Goal: Transaction & Acquisition: Purchase product/service

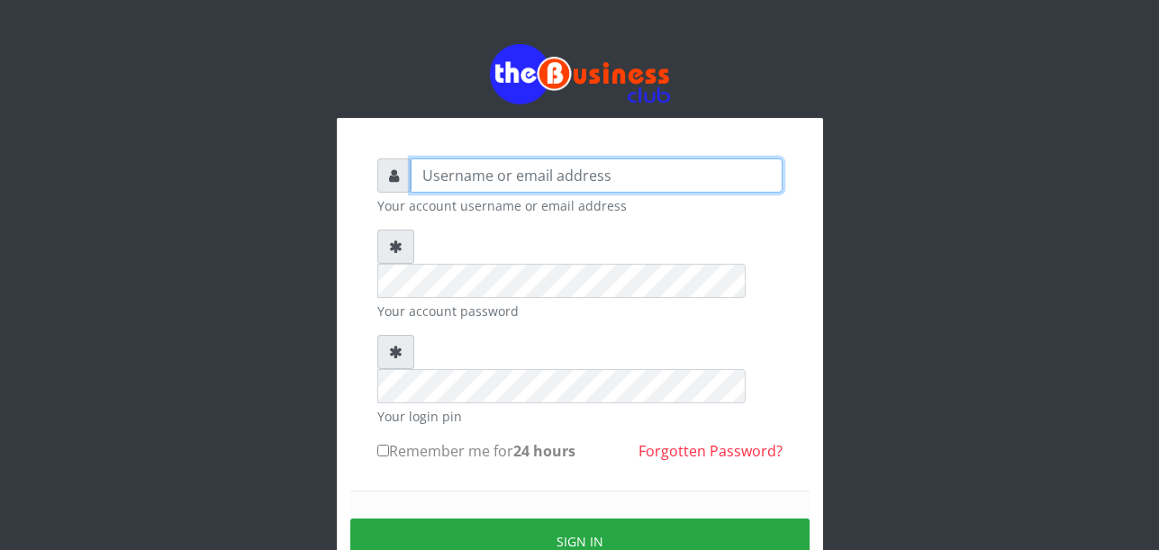
type input "Uchechukstelec"
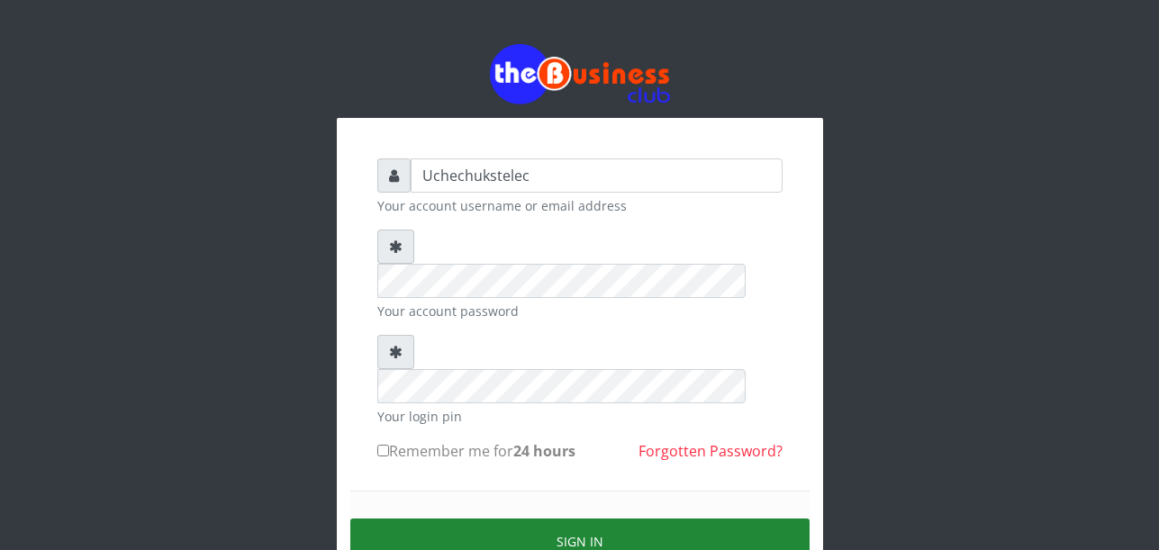
click at [612, 519] on button "Sign in" at bounding box center [579, 542] width 459 height 46
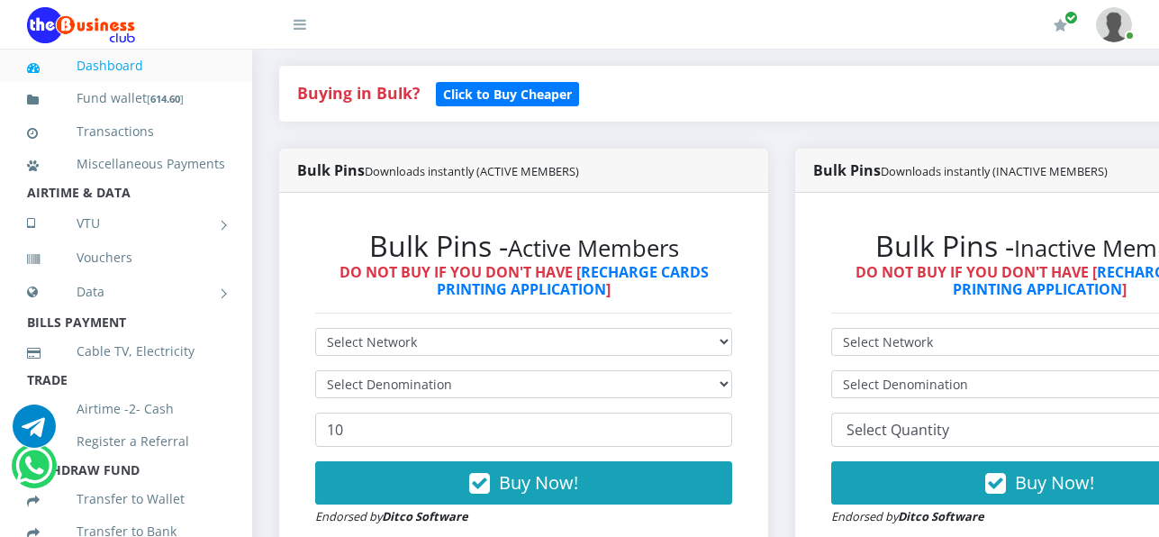
scroll to position [390, 0]
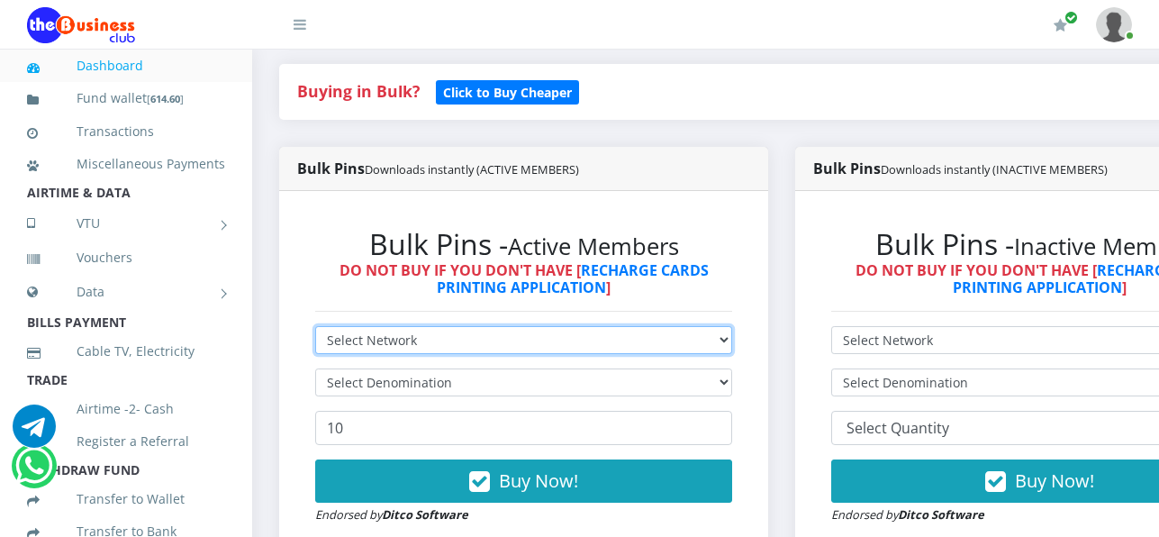
click at [430, 343] on select "Select Network MTN Globacom 9Mobile Airtel" at bounding box center [523, 340] width 417 height 28
select select "MTN"
click at [315, 330] on select "Select Network MTN Globacom 9Mobile Airtel" at bounding box center [523, 340] width 417 height 28
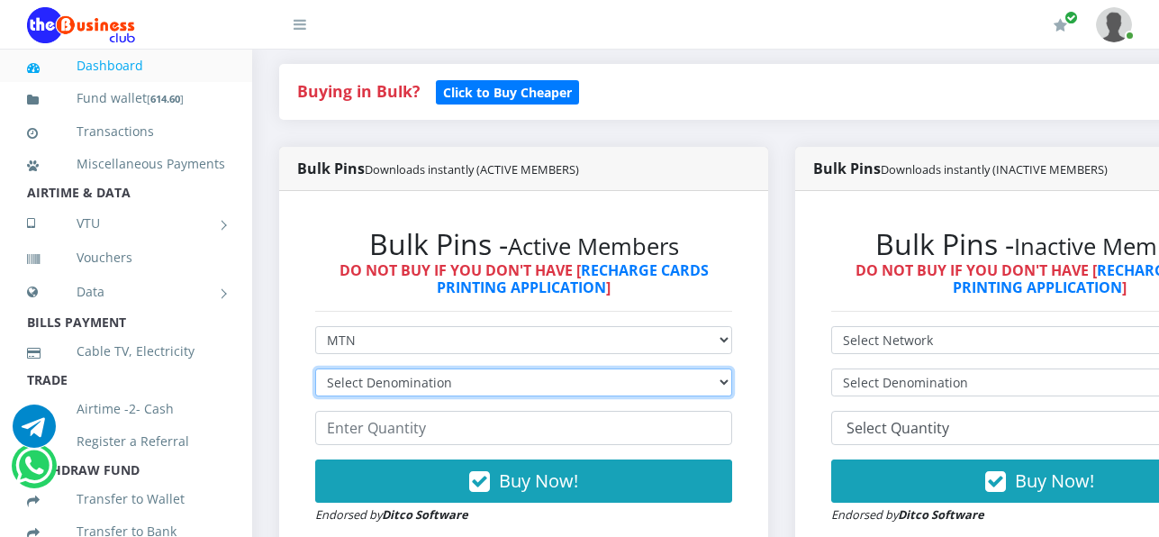
click at [467, 386] on select "Select Denomination MTN NGN100 - ₦96.99 MTN NGN200 - ₦193.98 MTN NGN400 - ₦387.…" at bounding box center [523, 382] width 417 height 28
select select "969.9-1000"
click at [315, 372] on select "Select Denomination MTN NGN100 - ₦96.99 MTN NGN200 - ₦193.98 MTN NGN400 - ₦387.…" at bounding box center [523, 382] width 417 height 28
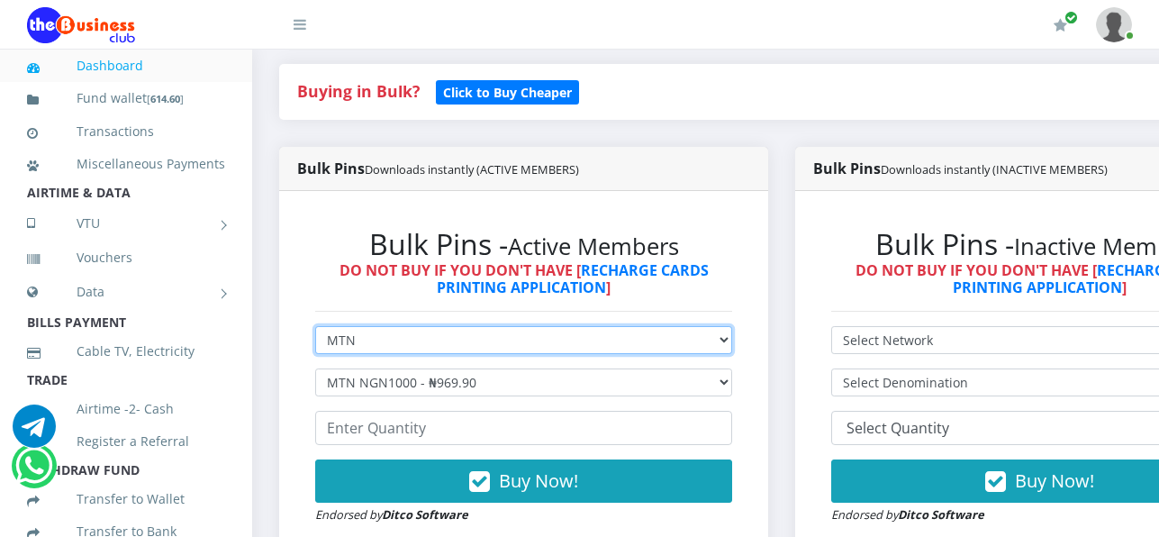
click at [484, 332] on select "Select Network MTN Globacom 9Mobile Airtel" at bounding box center [523, 340] width 417 height 28
click at [542, 344] on select "Select Network MTN Globacom 9Mobile Airtel" at bounding box center [523, 340] width 417 height 28
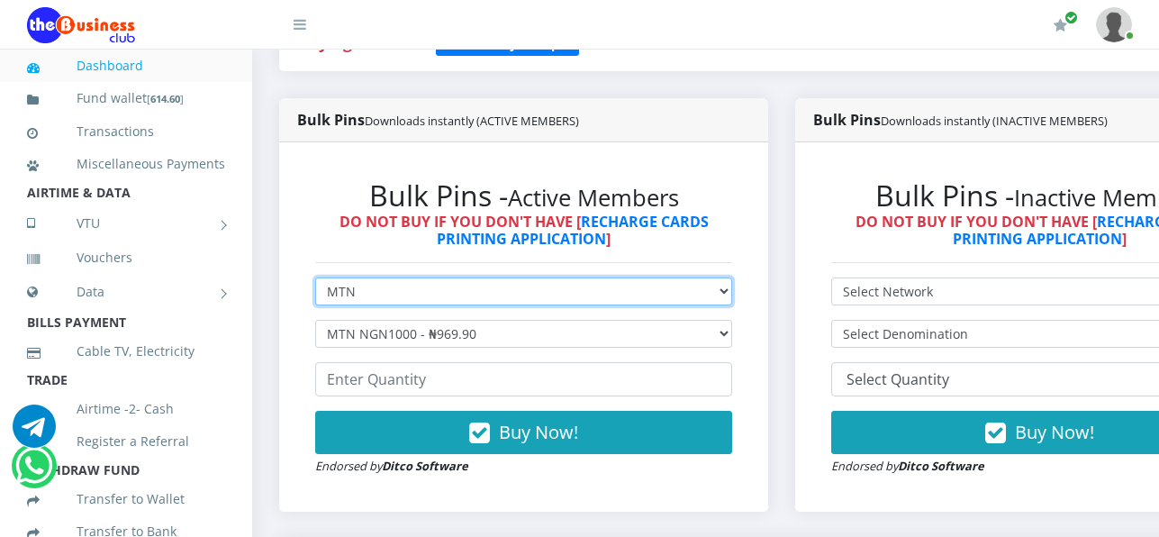
scroll to position [439, 0]
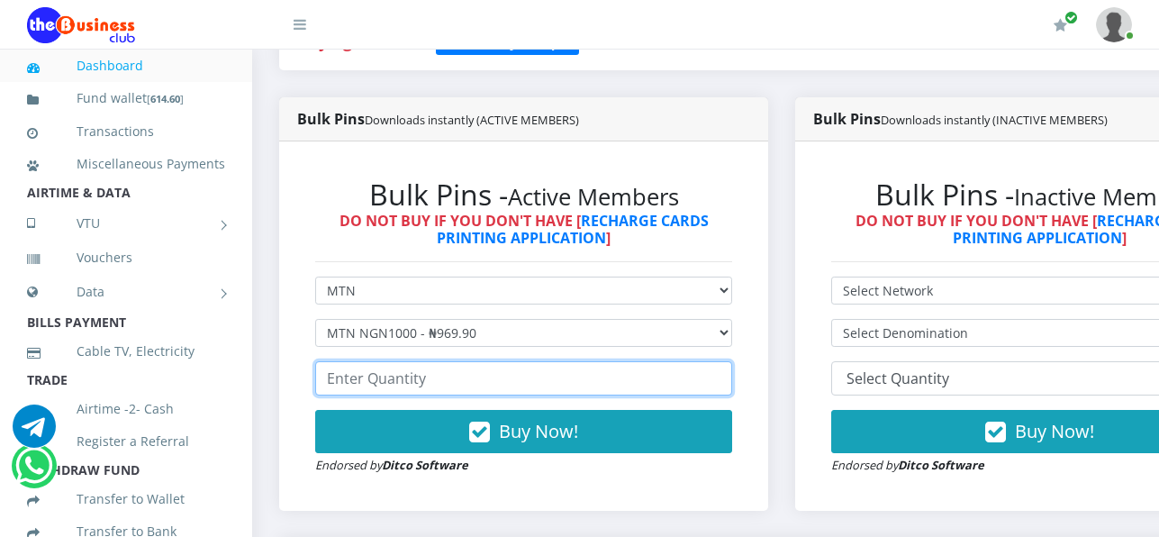
click at [454, 378] on input "number" at bounding box center [523, 378] width 417 height 34
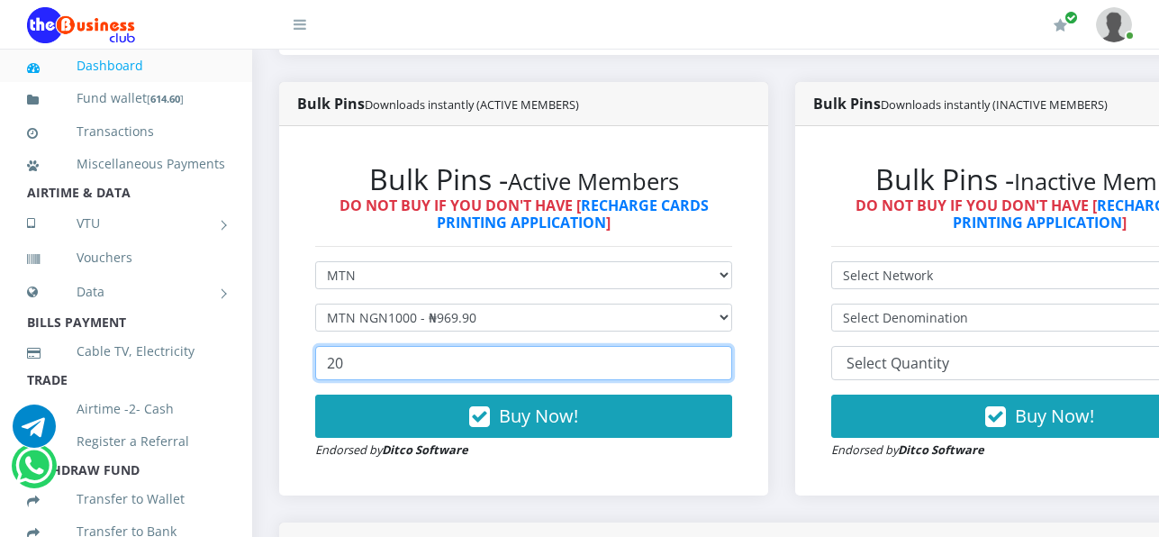
scroll to position [454, 0]
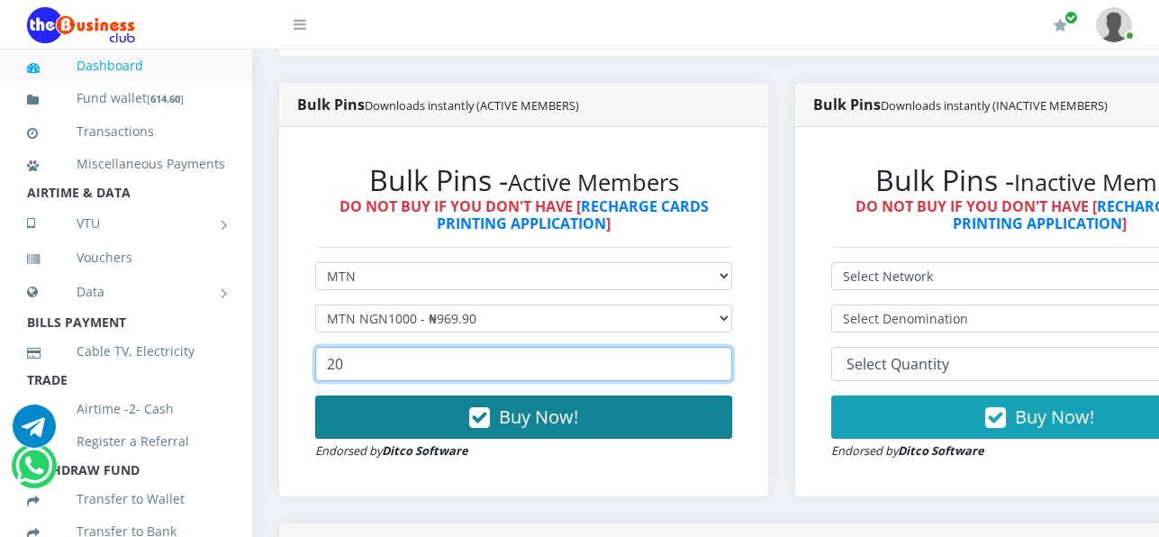
type input "20"
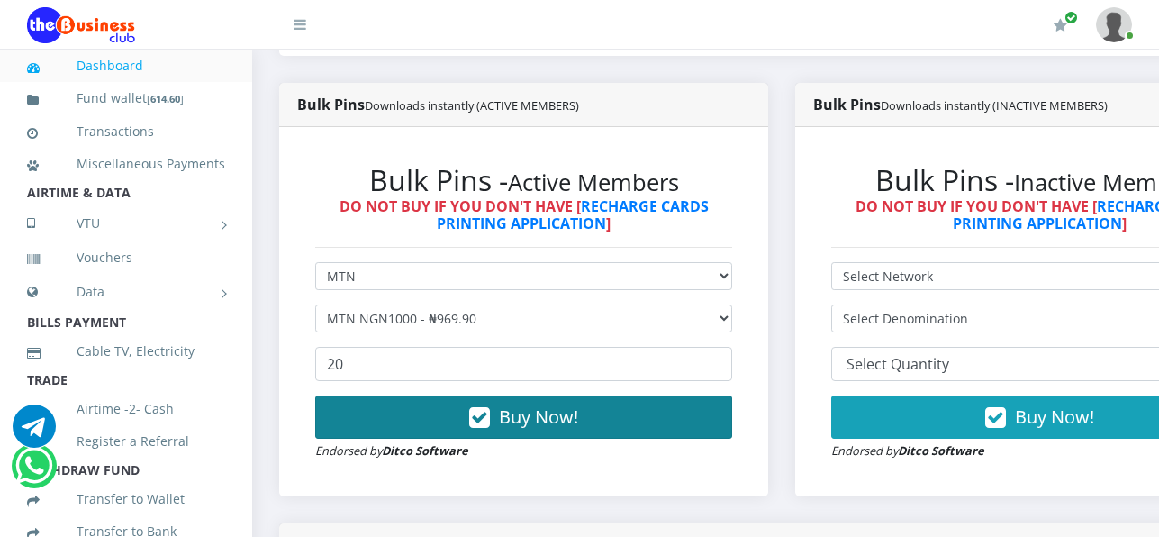
click at [578, 415] on span "Buy Now!" at bounding box center [538, 416] width 79 height 24
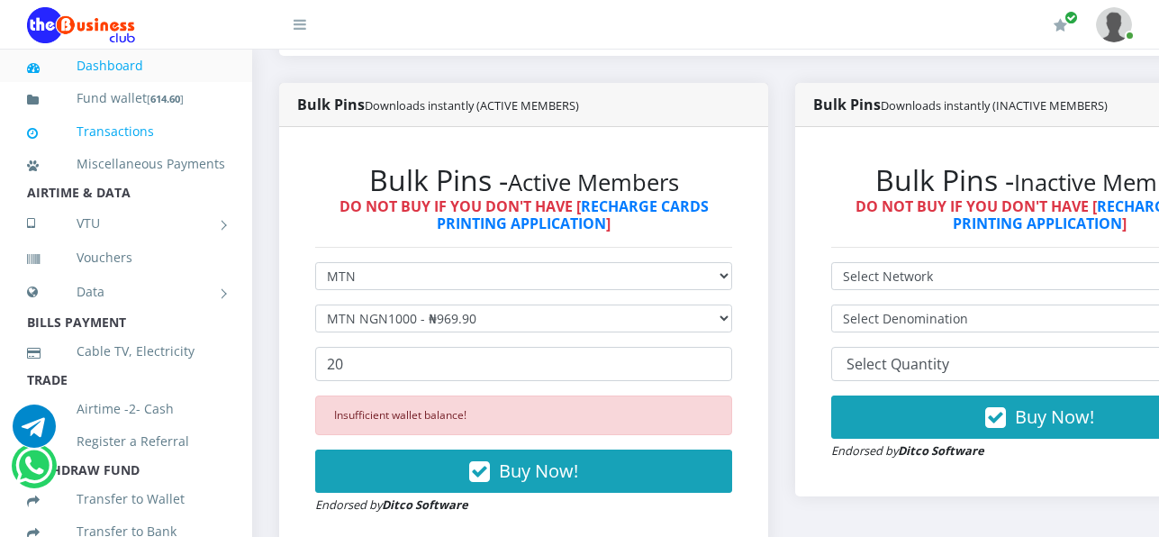
click at [96, 140] on link "Transactions" at bounding box center [126, 131] width 198 height 41
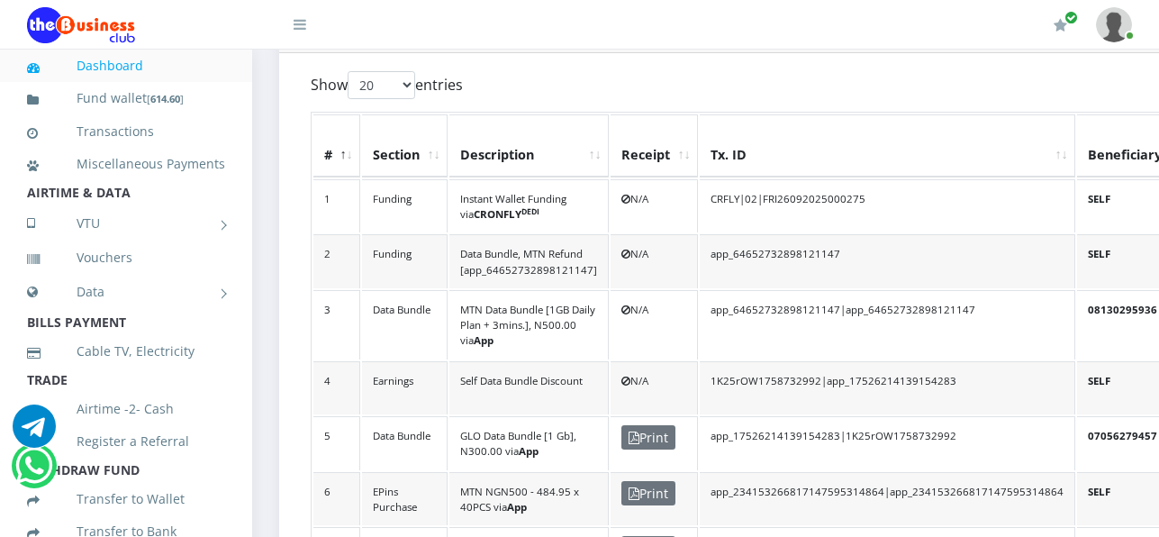
scroll to position [483, 0]
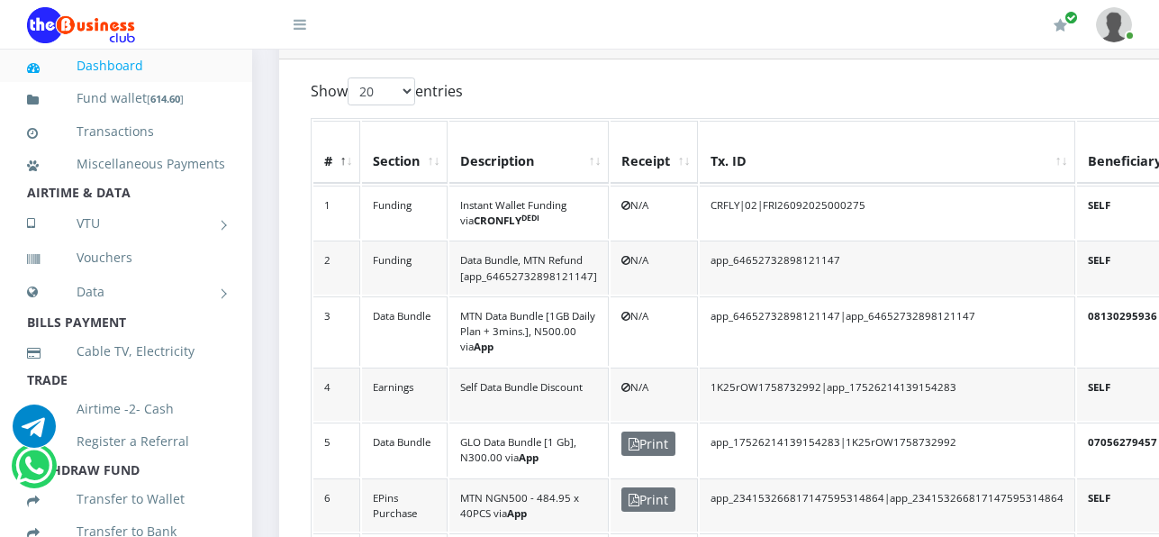
click at [556, 298] on td "MTN Data Bundle [1GB Daily Plan + 3mins.], N500.00 via App" at bounding box center [528, 330] width 159 height 69
click at [557, 296] on td "MTN Data Bundle [1GB Daily Plan + 3mins.], N500.00 via App" at bounding box center [528, 330] width 159 height 69
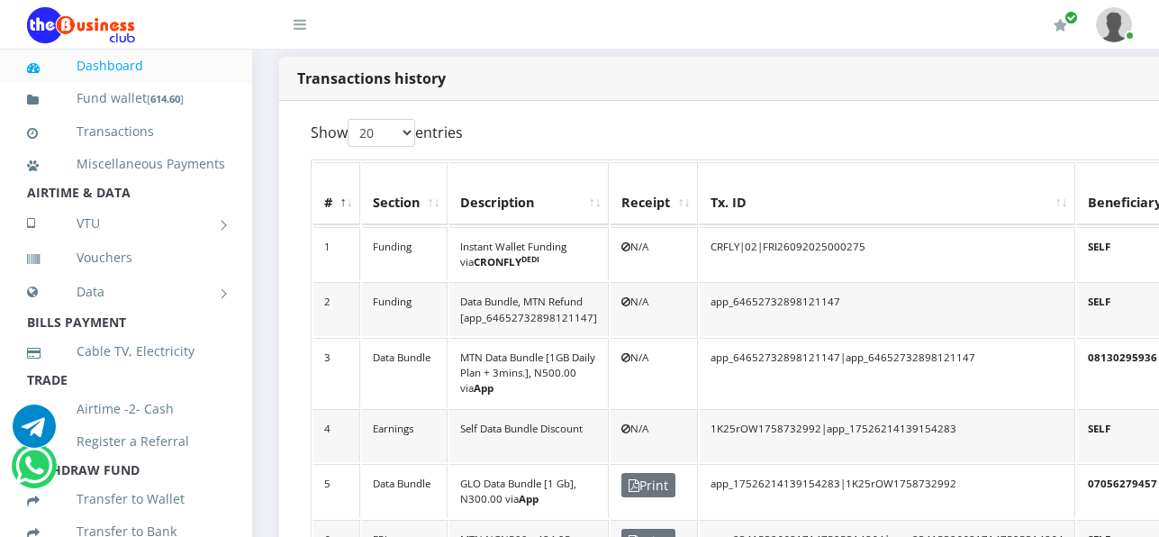
scroll to position [437, 0]
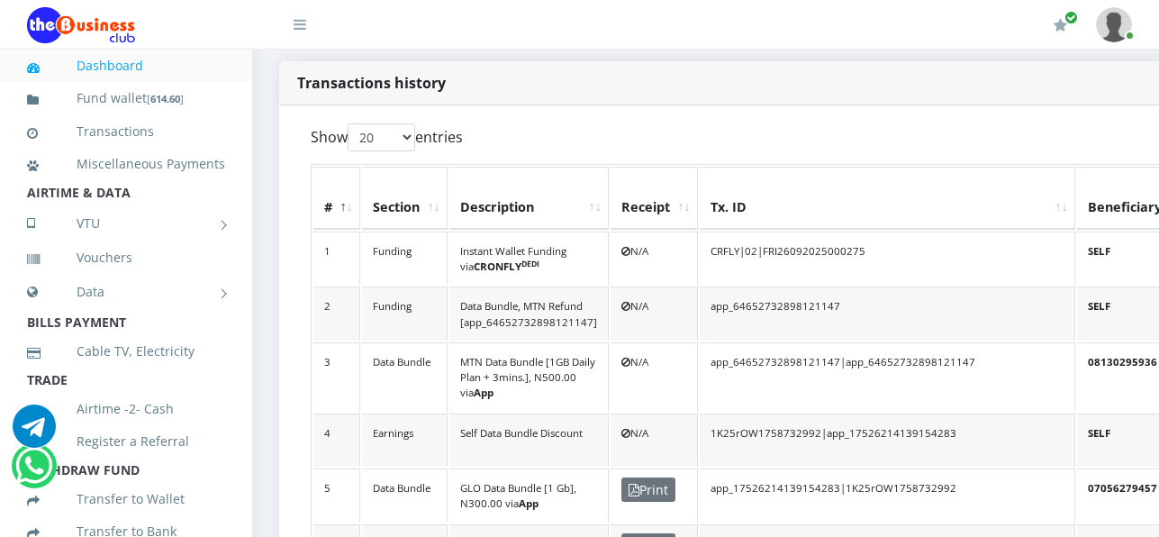
click at [555, 249] on td "Instant Wallet Funding via CRONFLY DEDI" at bounding box center [528, 258] width 159 height 54
click at [404, 258] on td "Funding" at bounding box center [405, 258] width 86 height 54
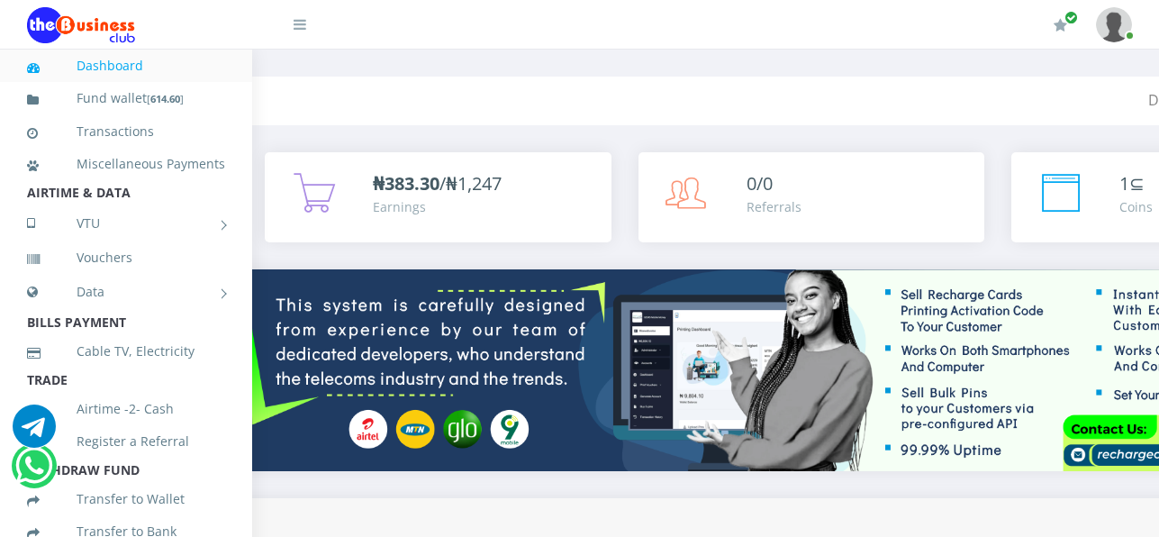
scroll to position [0, 0]
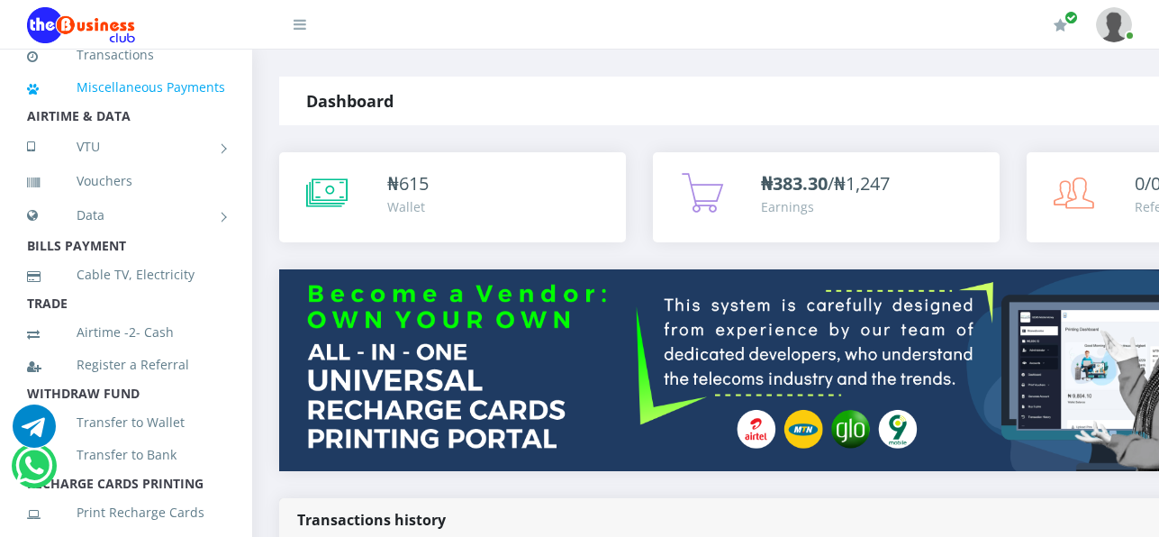
click at [121, 104] on link "Miscellaneous Payments" at bounding box center [126, 87] width 198 height 41
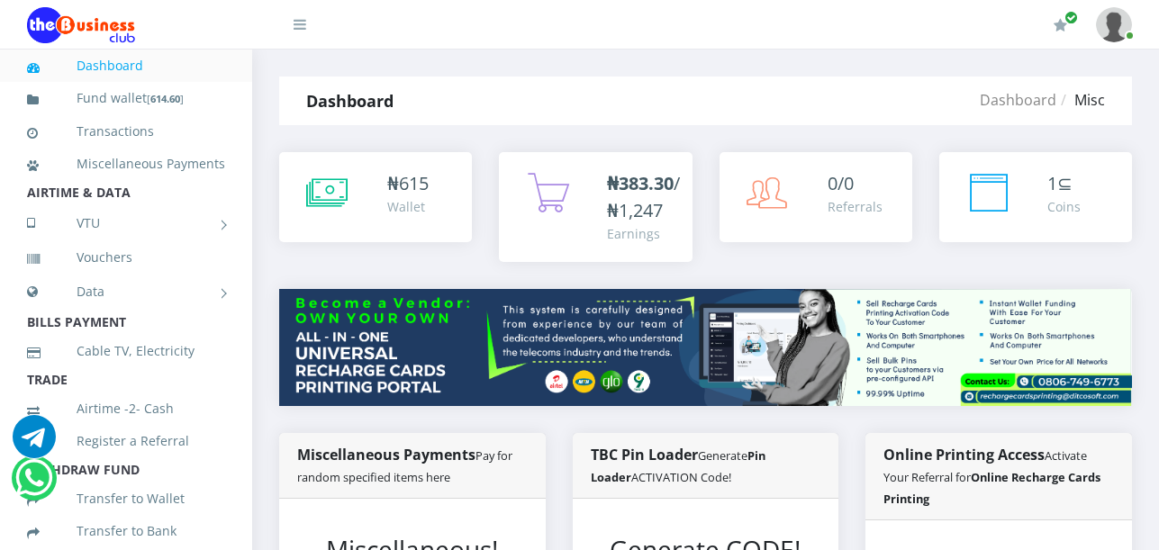
click at [321, 190] on icon at bounding box center [326, 192] width 41 height 45
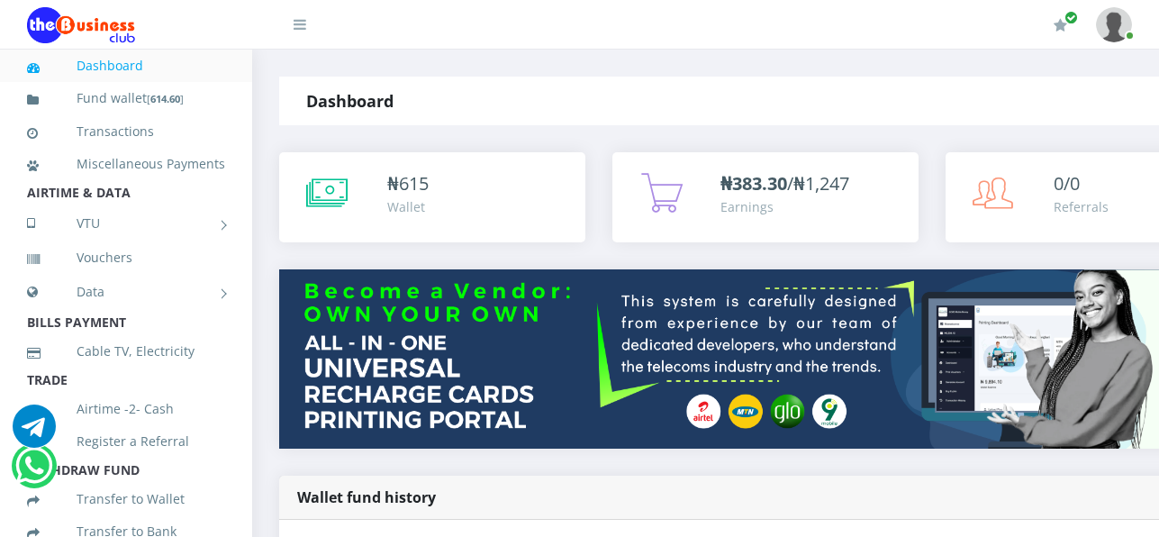
click at [411, 203] on div "Wallet" at bounding box center [407, 206] width 41 height 19
click at [418, 177] on span "615" at bounding box center [414, 183] width 30 height 24
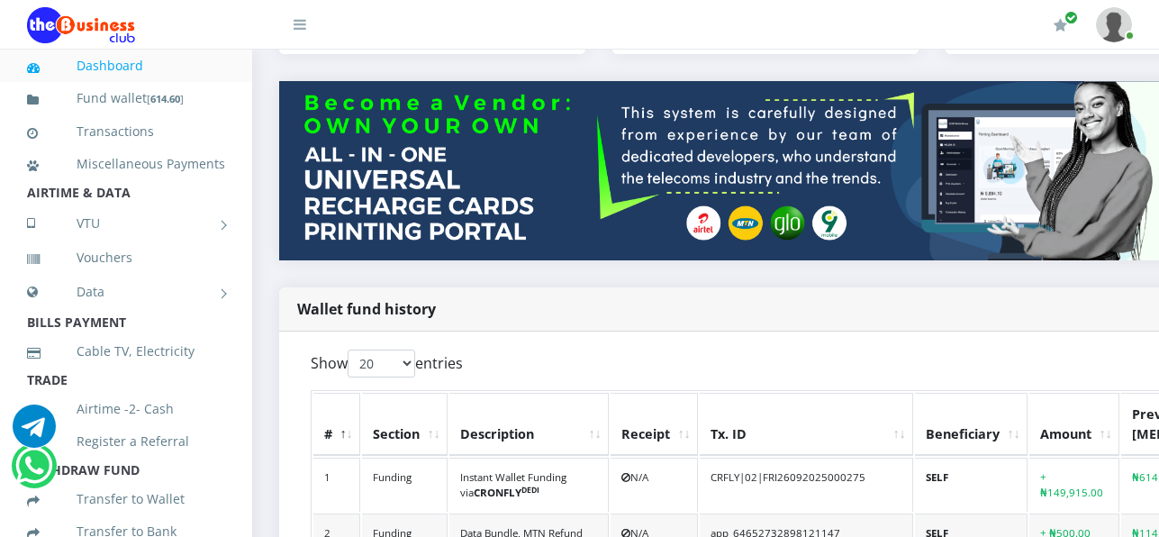
scroll to position [190, 0]
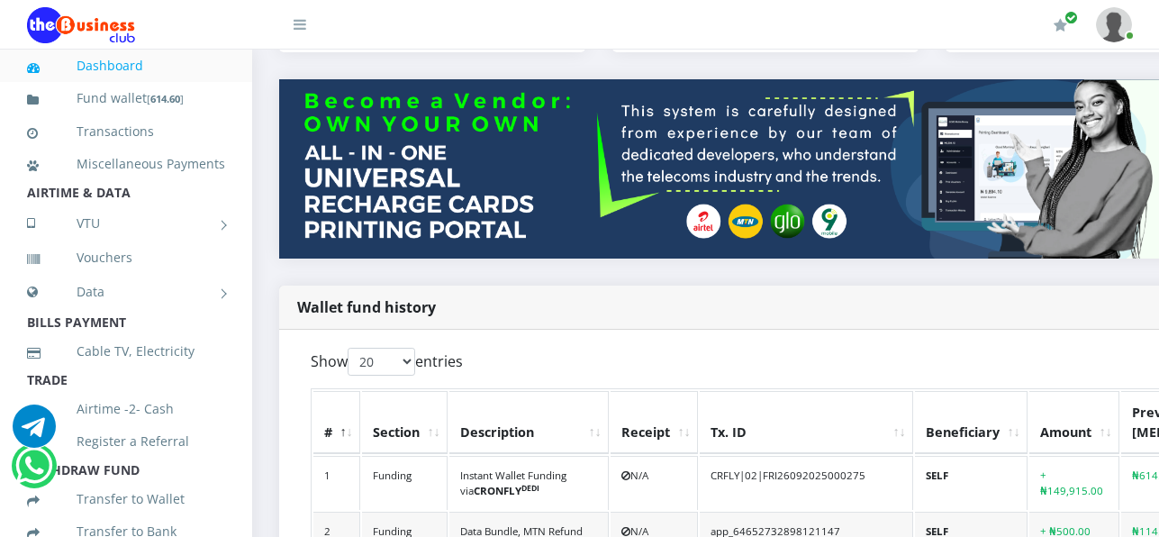
click at [321, 297] on strong "Wallet fund history" at bounding box center [366, 307] width 139 height 20
click at [320, 297] on strong "Wallet fund history" at bounding box center [366, 307] width 139 height 20
